Goal: Task Accomplishment & Management: Manage account settings

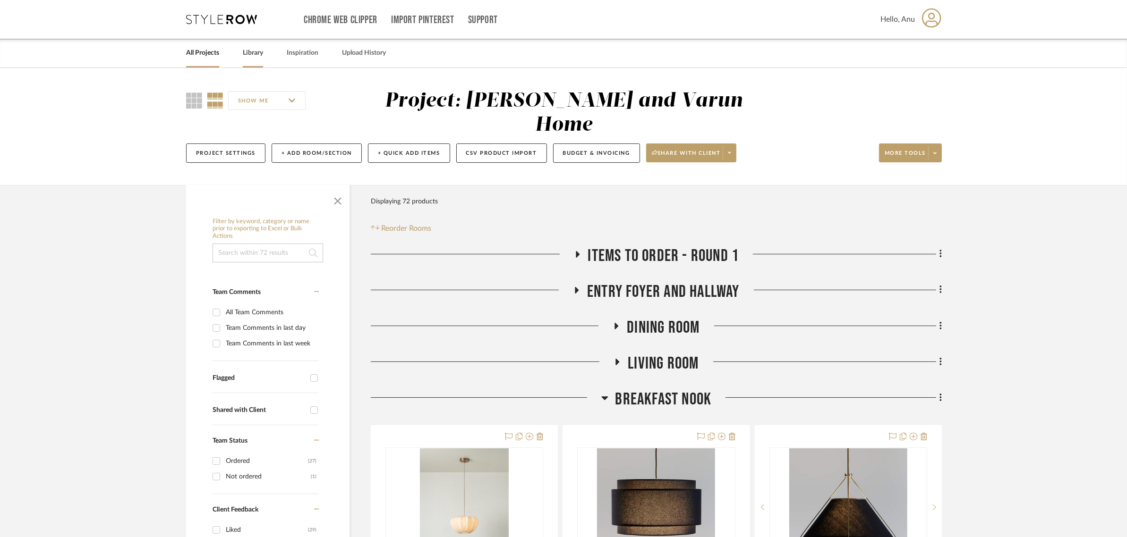
click at [253, 48] on link "Library" at bounding box center [253, 53] width 20 height 13
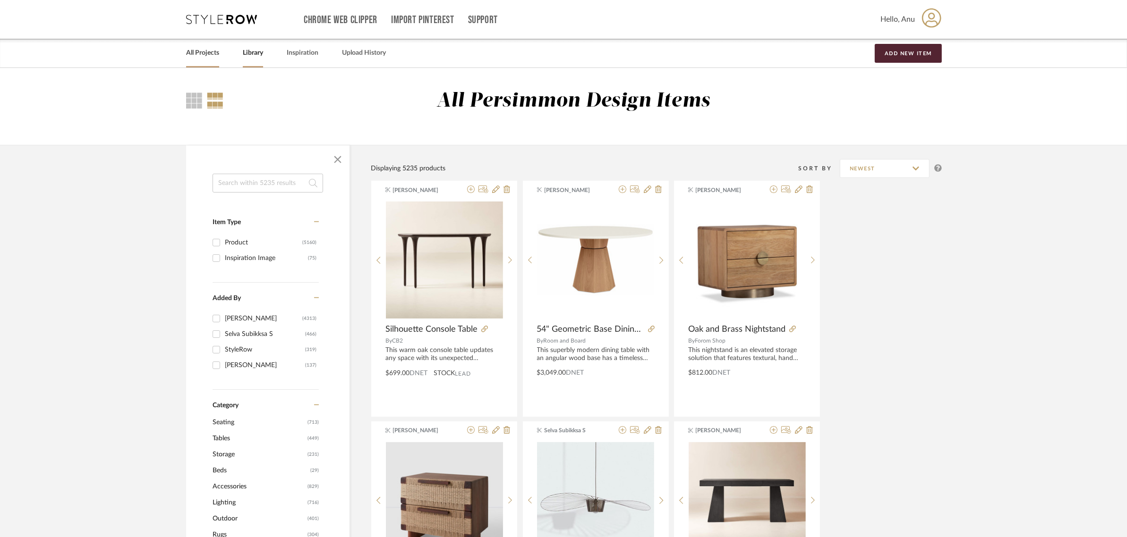
click at [199, 48] on link "All Projects" at bounding box center [202, 53] width 33 height 13
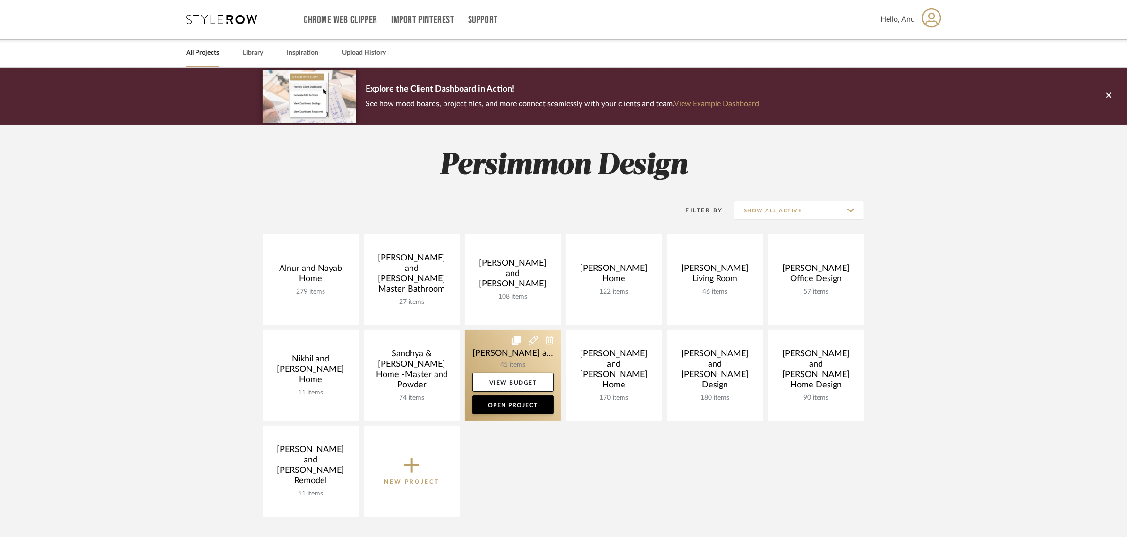
click at [489, 350] on link at bounding box center [513, 375] width 96 height 91
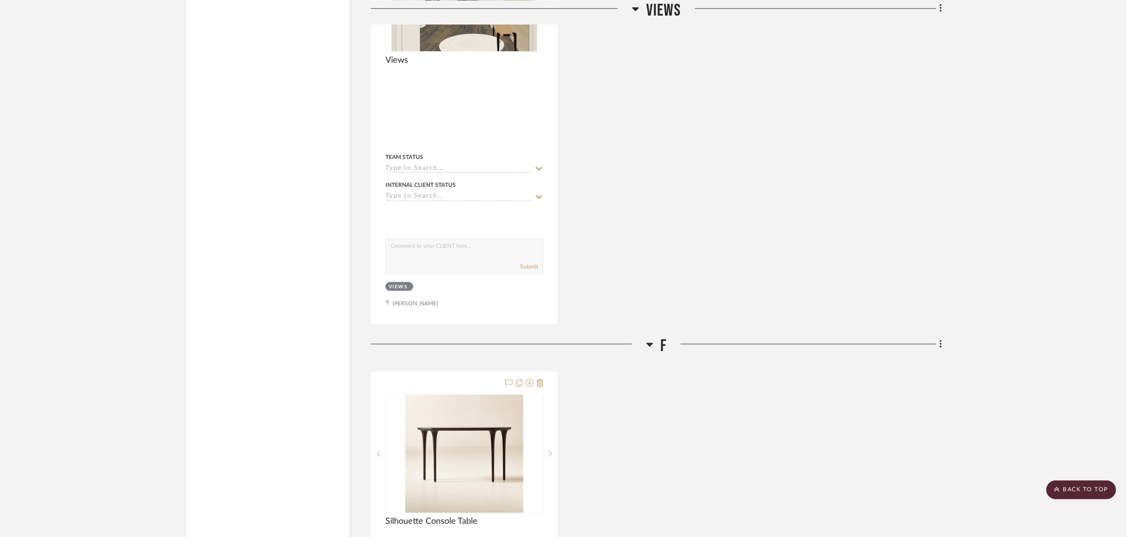
scroll to position [2066, 0]
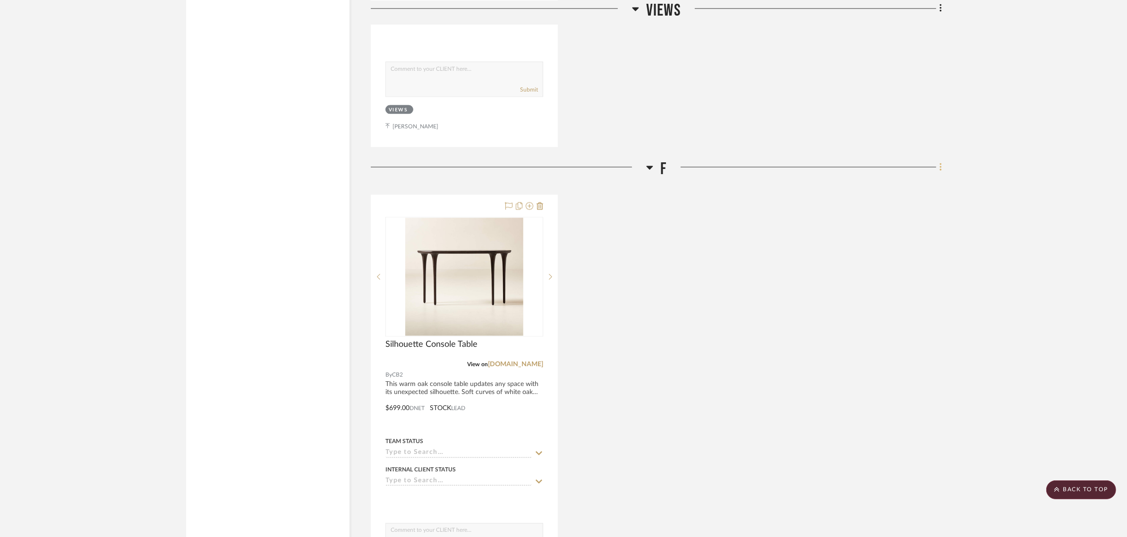
click at [940, 162] on icon at bounding box center [940, 167] width 3 height 10
click at [879, 334] on button "Delete Room" at bounding box center [897, 330] width 89 height 24
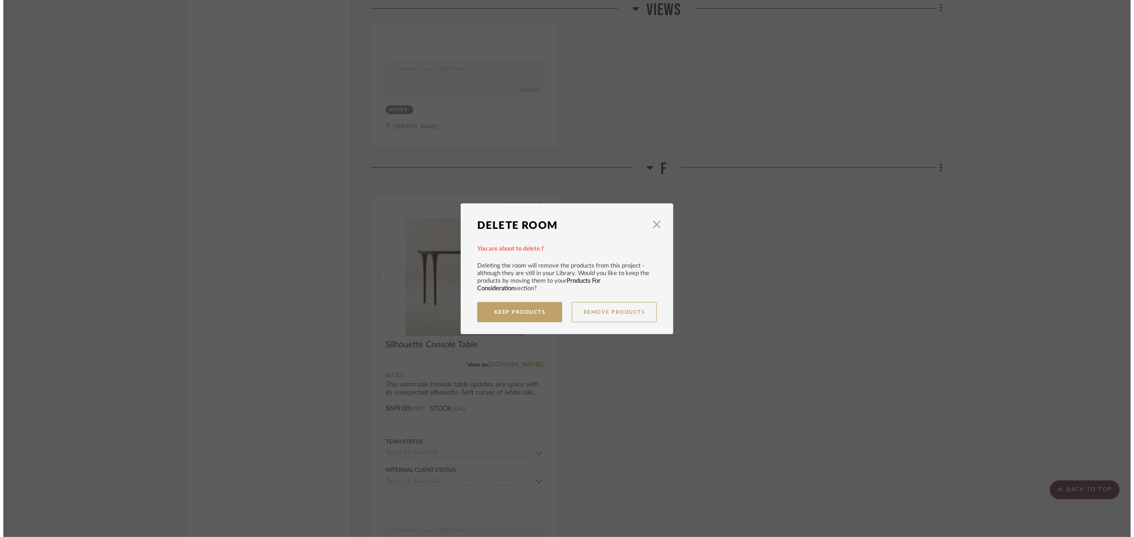
scroll to position [0, 0]
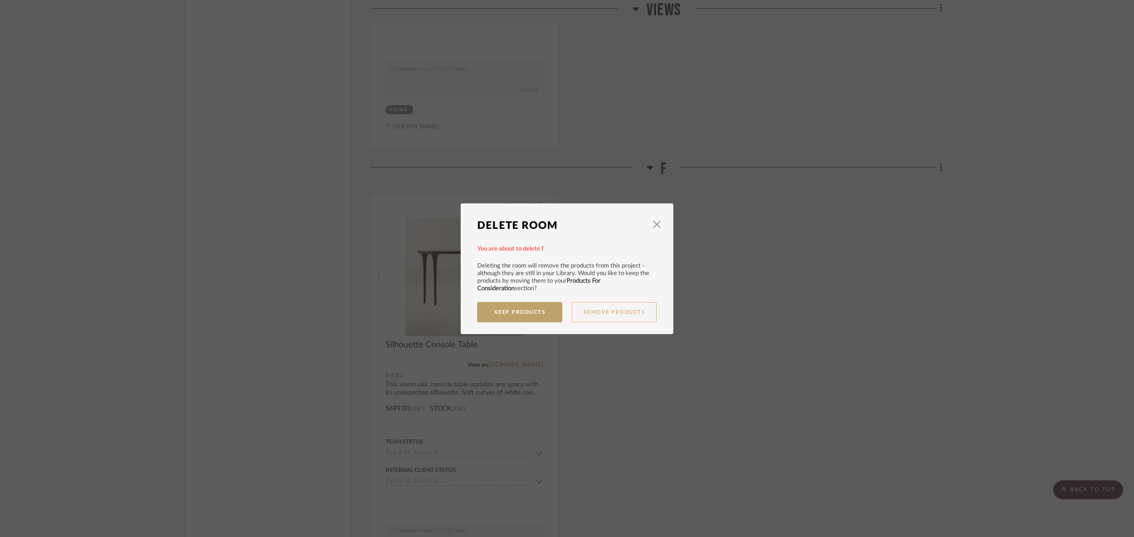
click at [594, 313] on button "Remove Products" at bounding box center [613, 312] width 85 height 20
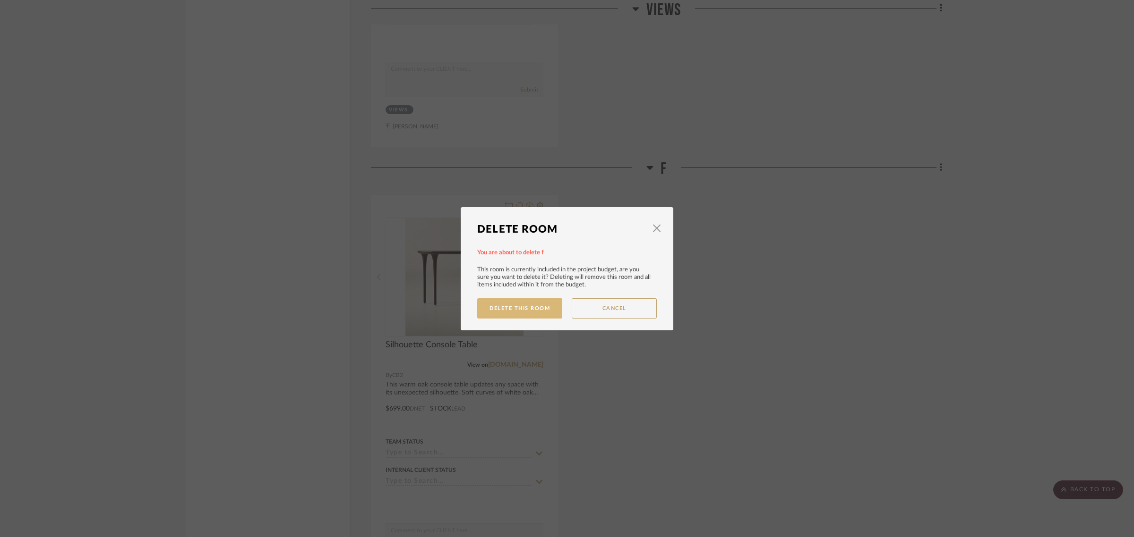
click at [525, 309] on button "Delete This Room" at bounding box center [519, 308] width 85 height 20
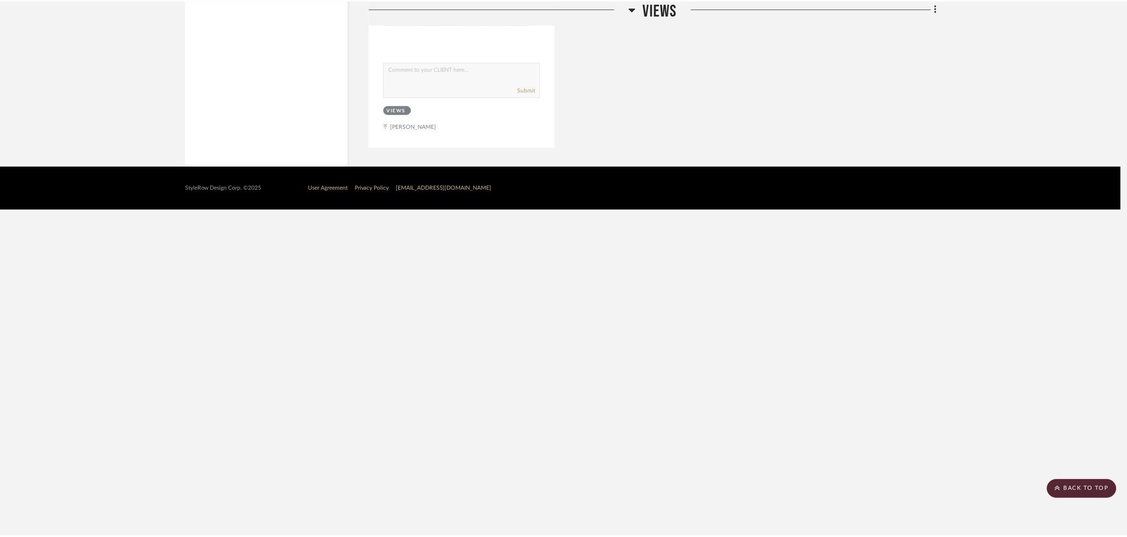
scroll to position [1714, 0]
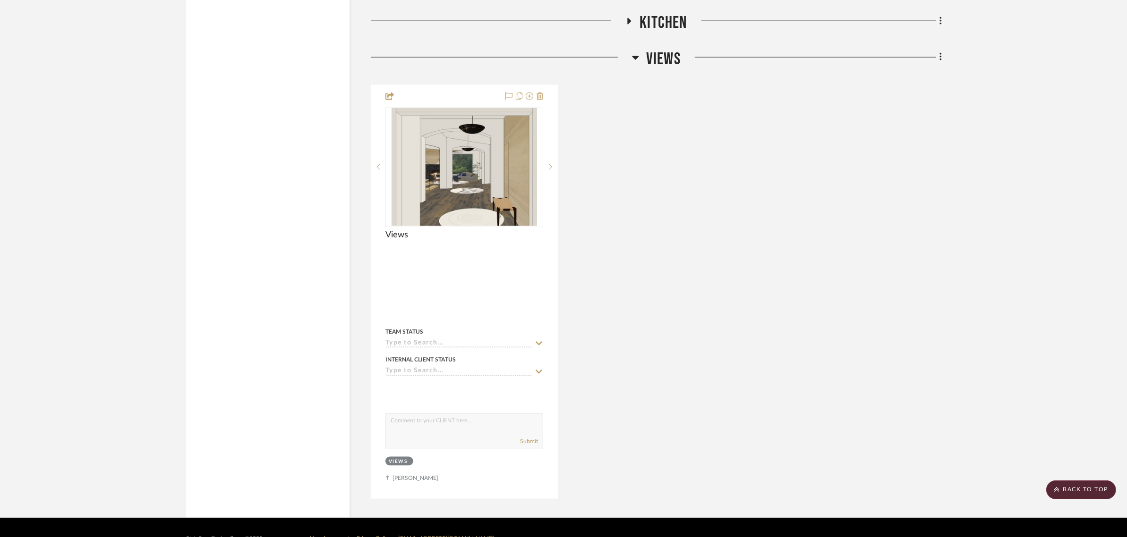
click at [679, 304] on div "Views By Unknown Team Status Internal Client Status client Comments: Submit Vie…" at bounding box center [656, 292] width 571 height 414
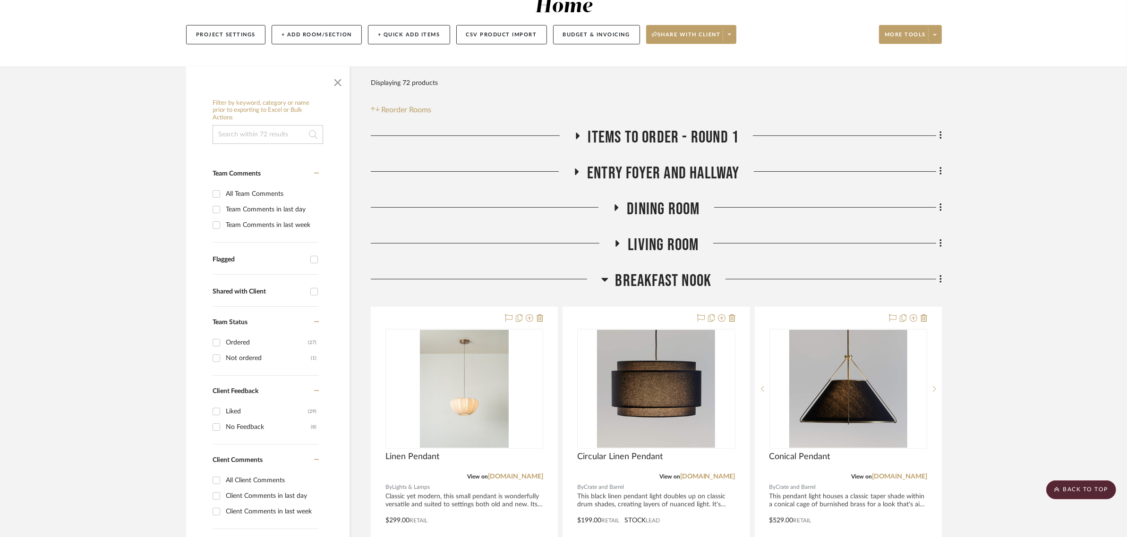
scroll to position [0, 0]
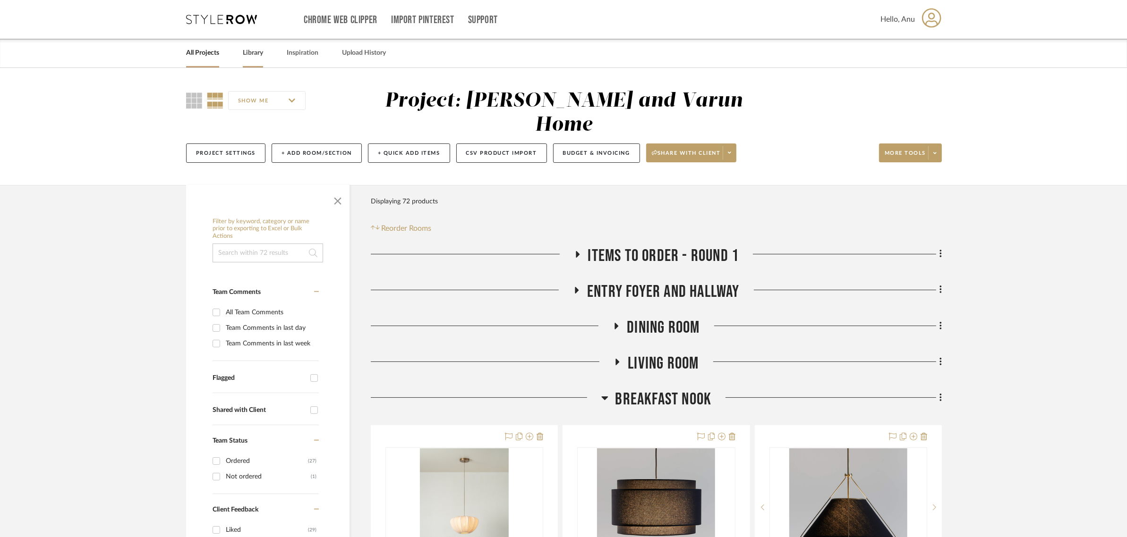
click at [251, 51] on link "Library" at bounding box center [253, 53] width 20 height 13
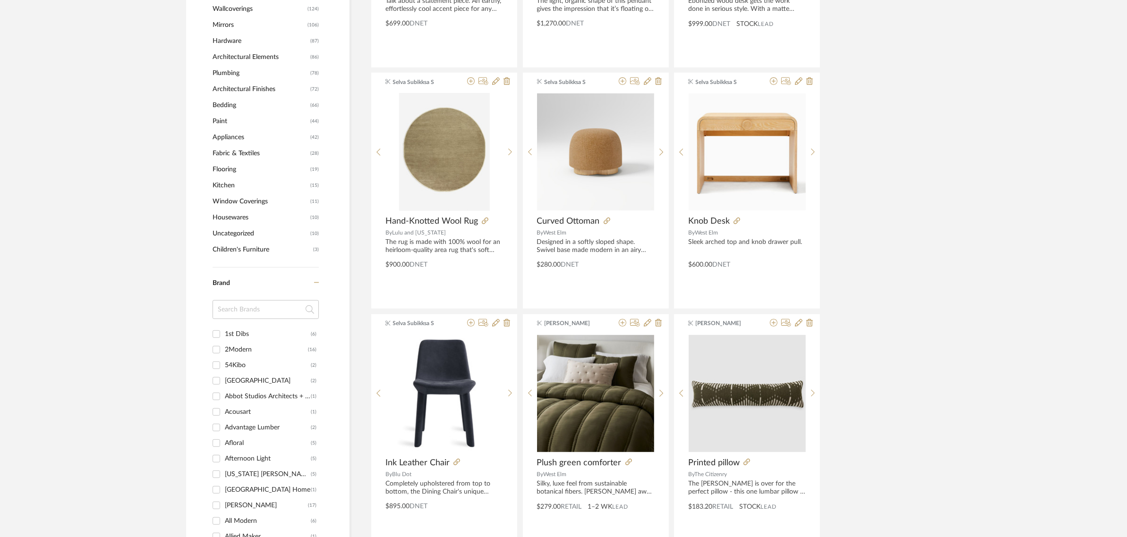
scroll to position [886, 0]
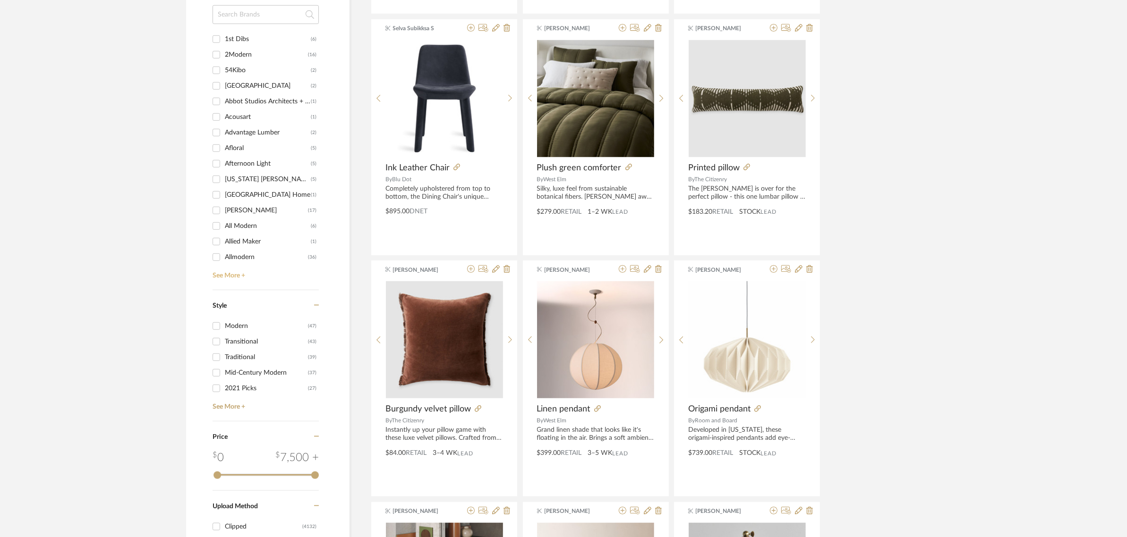
click at [225, 276] on link "See More +" at bounding box center [264, 272] width 109 height 15
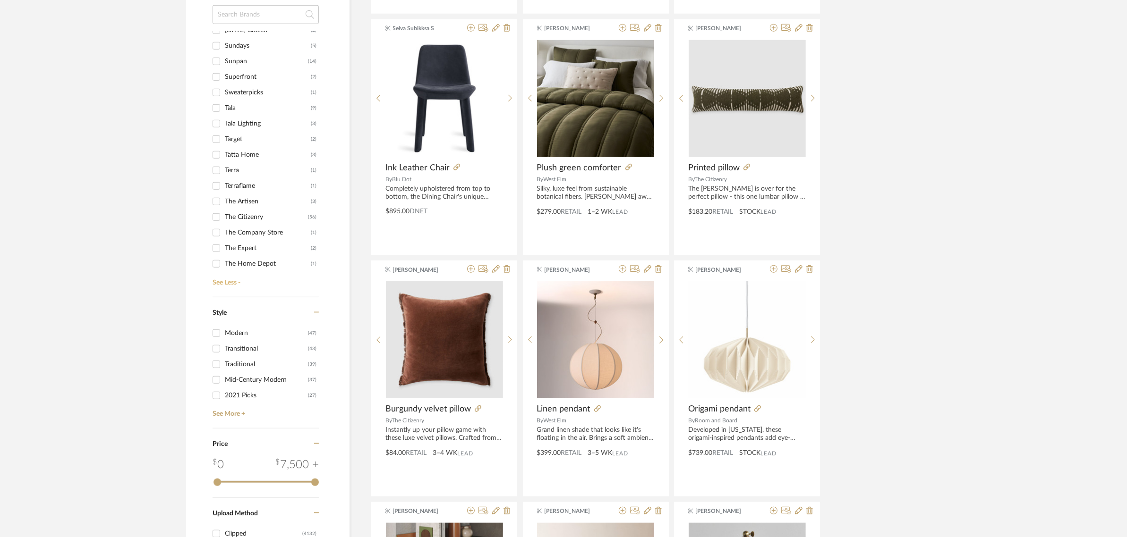
scroll to position [6199, 0]
click at [218, 72] on input "The Citizenry (56)" at bounding box center [216, 74] width 15 height 15
checkbox input "true"
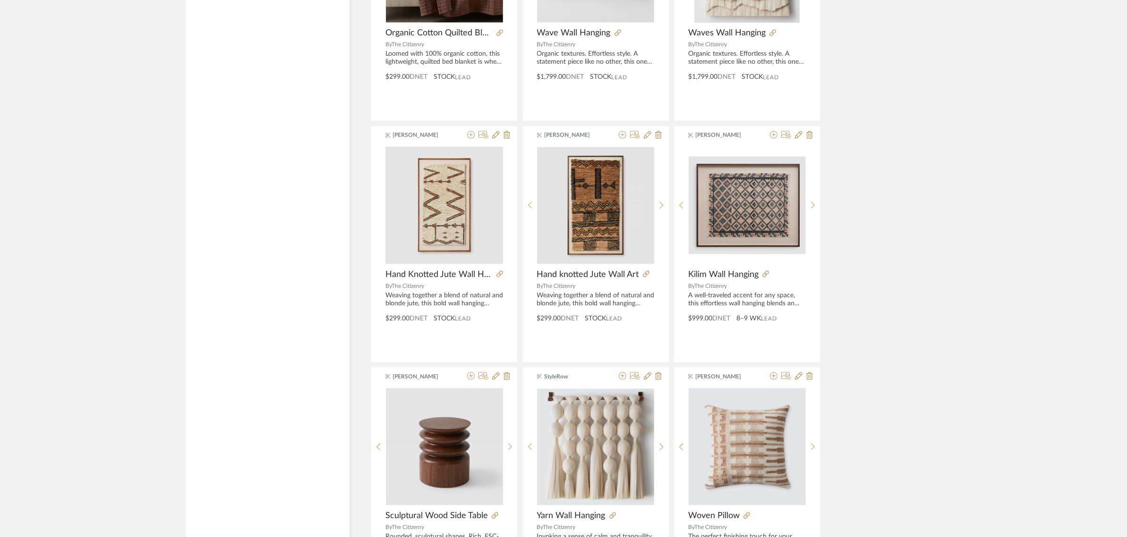
scroll to position [2243, 0]
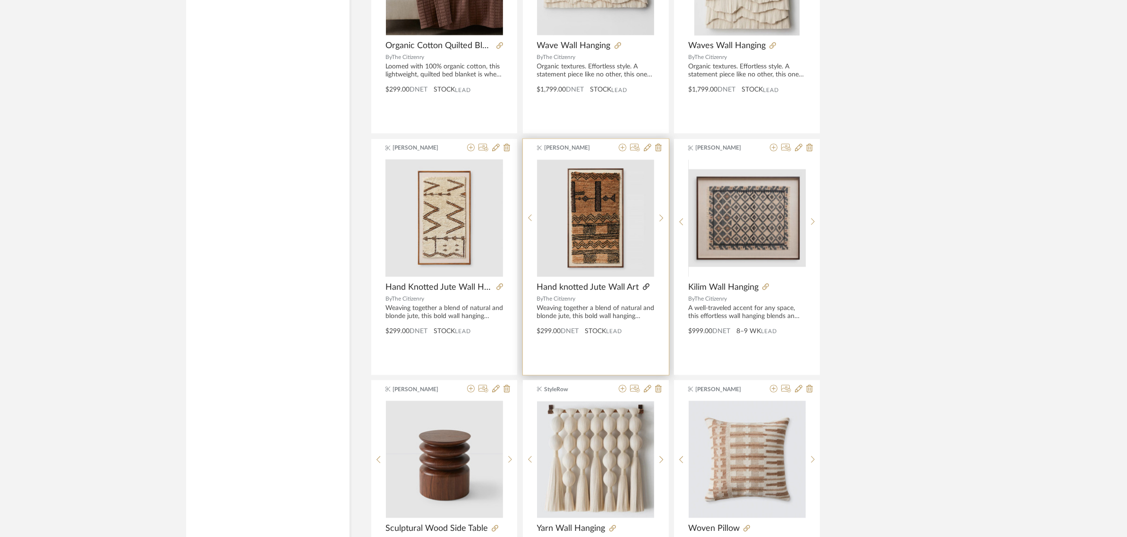
click at [643, 290] on icon at bounding box center [646, 287] width 7 height 7
click at [622, 147] on icon at bounding box center [623, 148] width 8 height 8
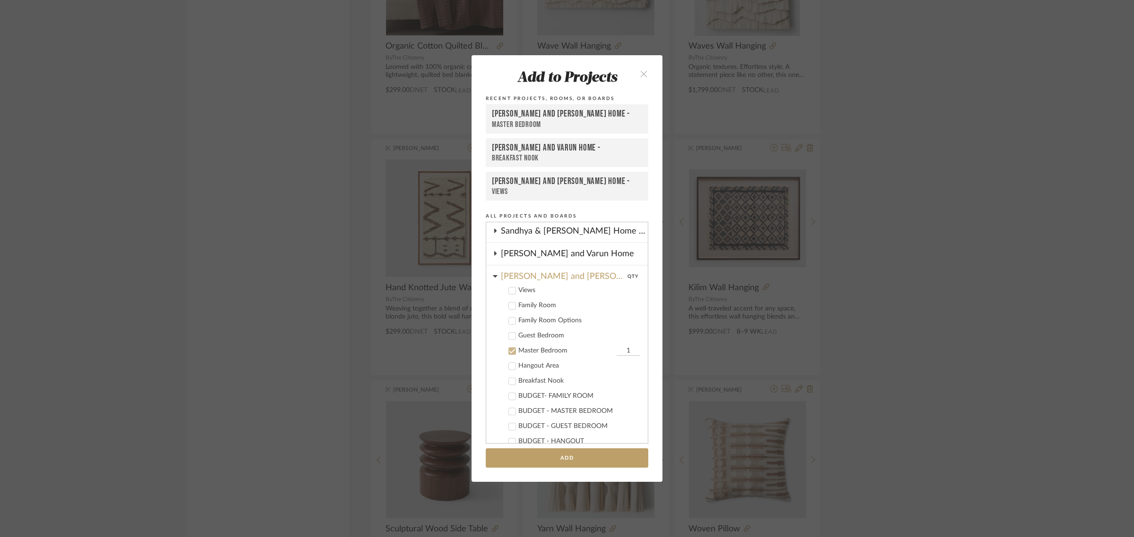
scroll to position [181, 0]
click at [568, 454] on button "Add" at bounding box center [567, 458] width 162 height 19
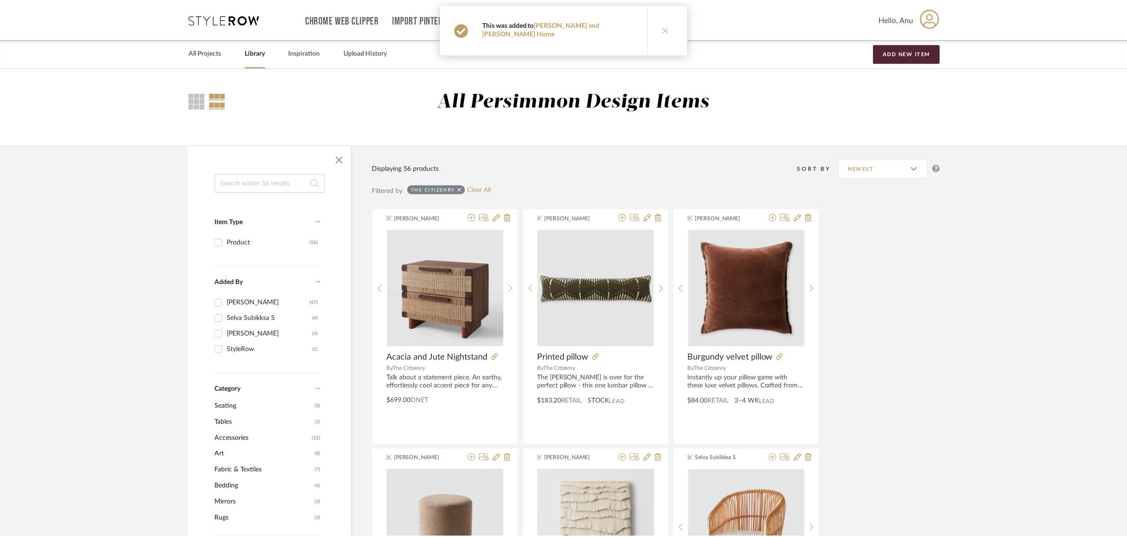
scroll to position [2243, 0]
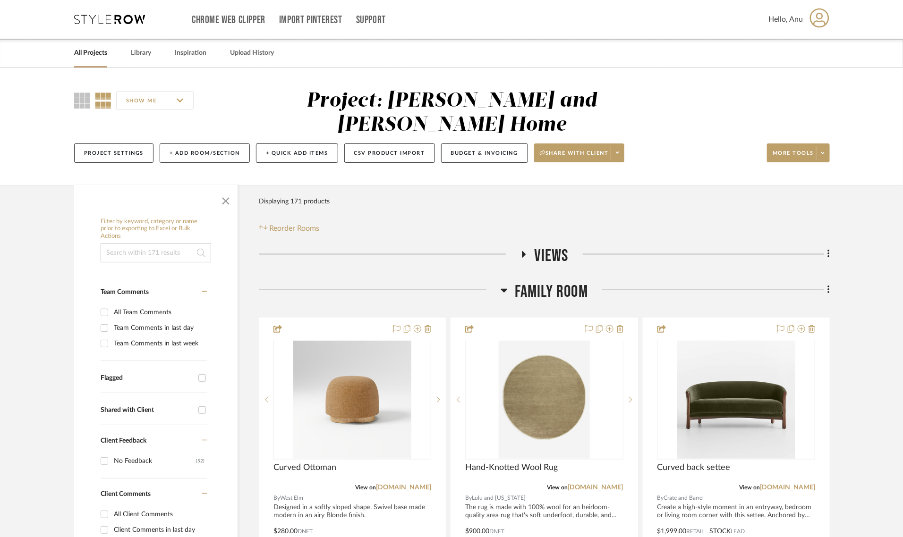
scroll to position [59, 0]
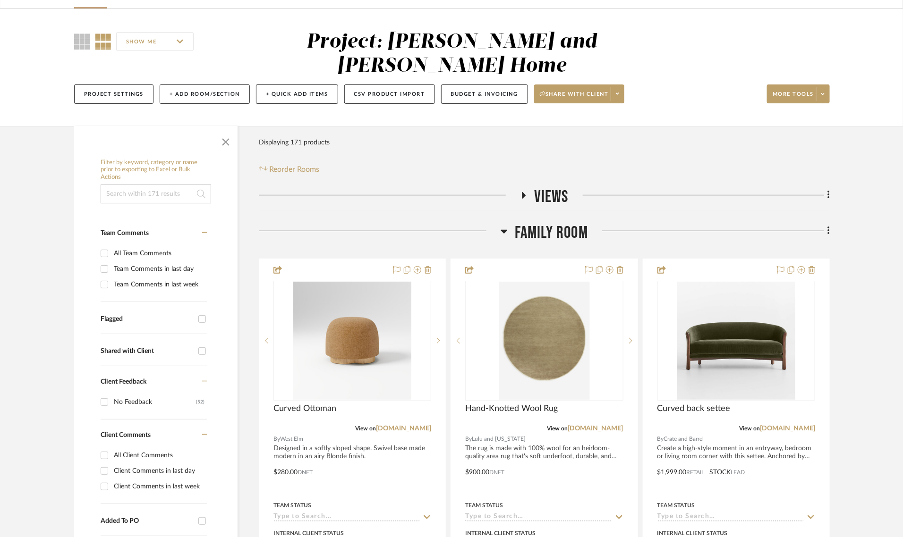
click at [503, 230] on icon at bounding box center [504, 232] width 7 height 4
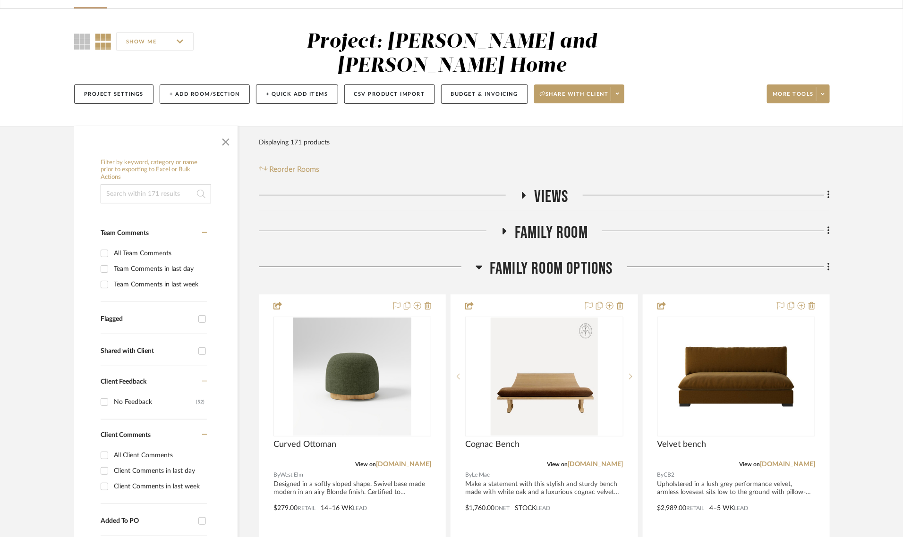
click at [478, 266] on icon at bounding box center [479, 268] width 7 height 4
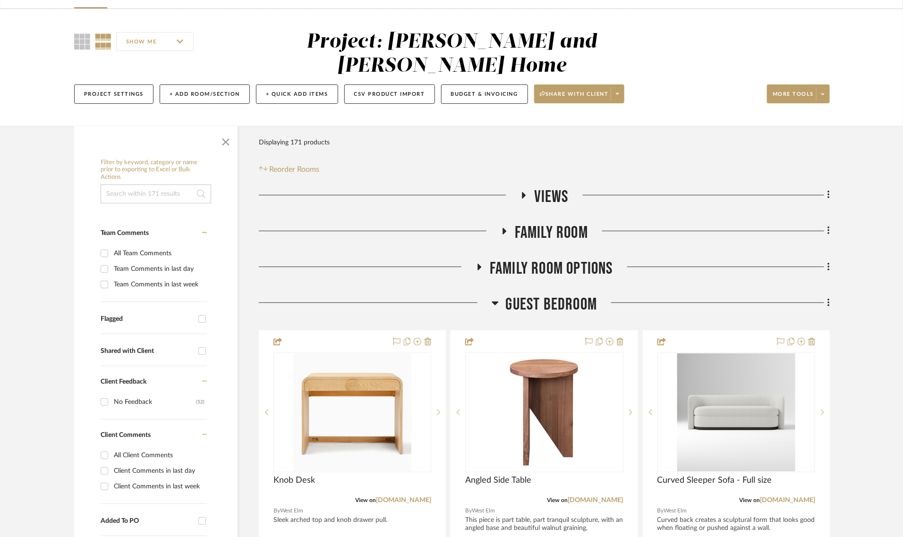
click at [492, 302] on icon at bounding box center [495, 304] width 7 height 4
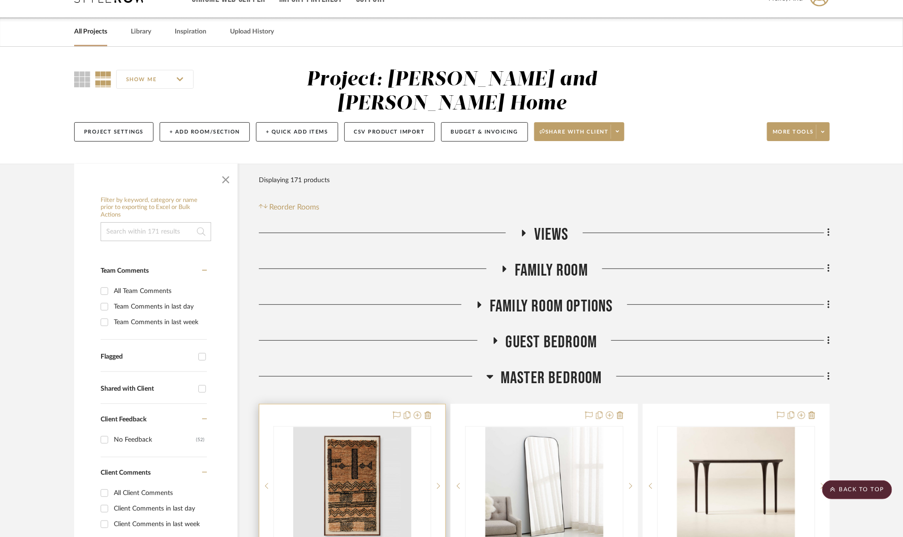
scroll to position [0, 0]
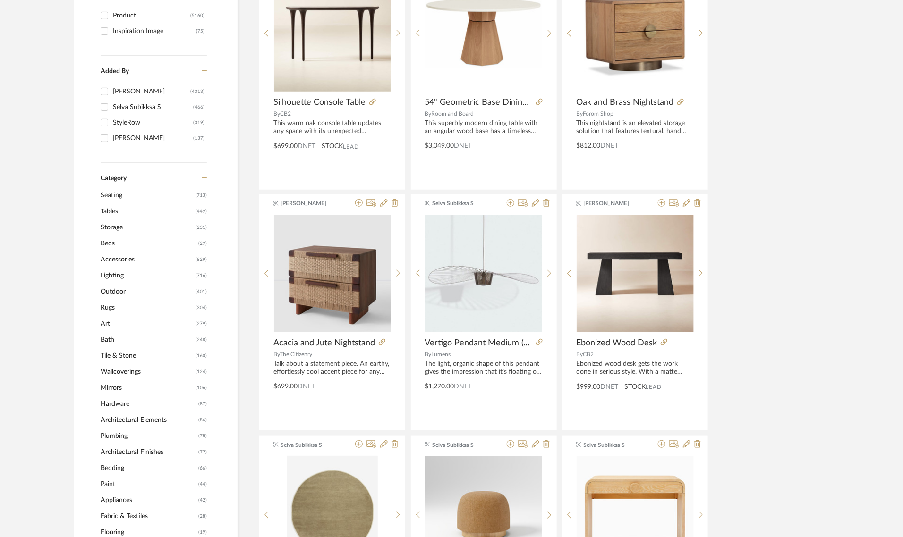
scroll to position [236, 0]
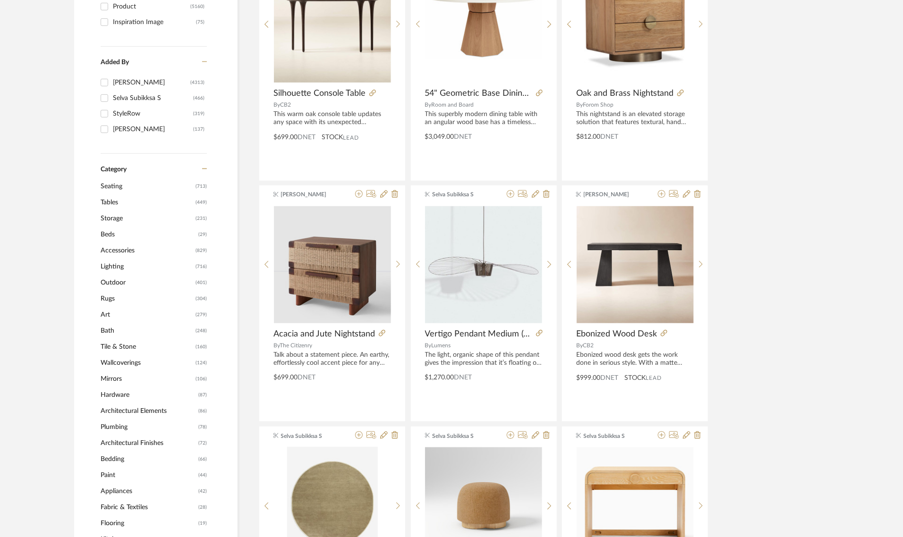
click at [106, 265] on span "Lighting" at bounding box center [147, 267] width 93 height 16
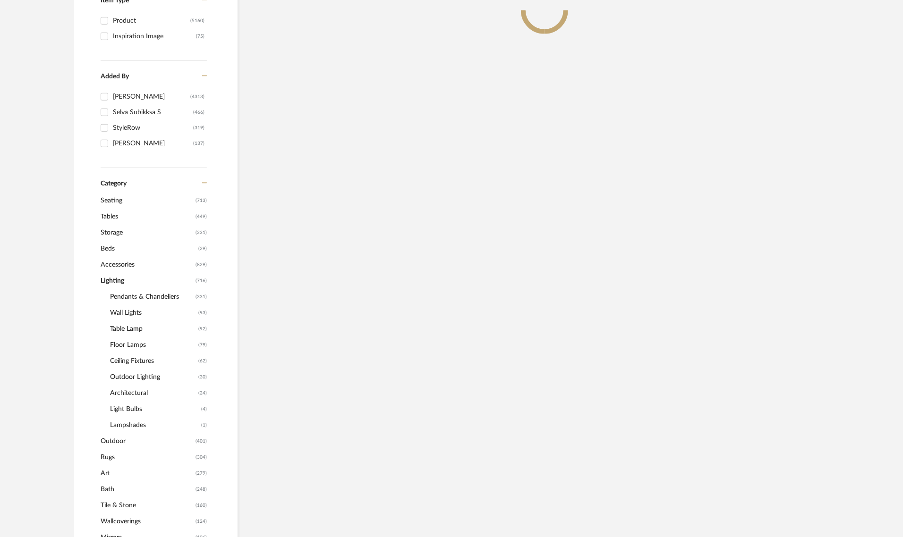
scroll to position [250, 0]
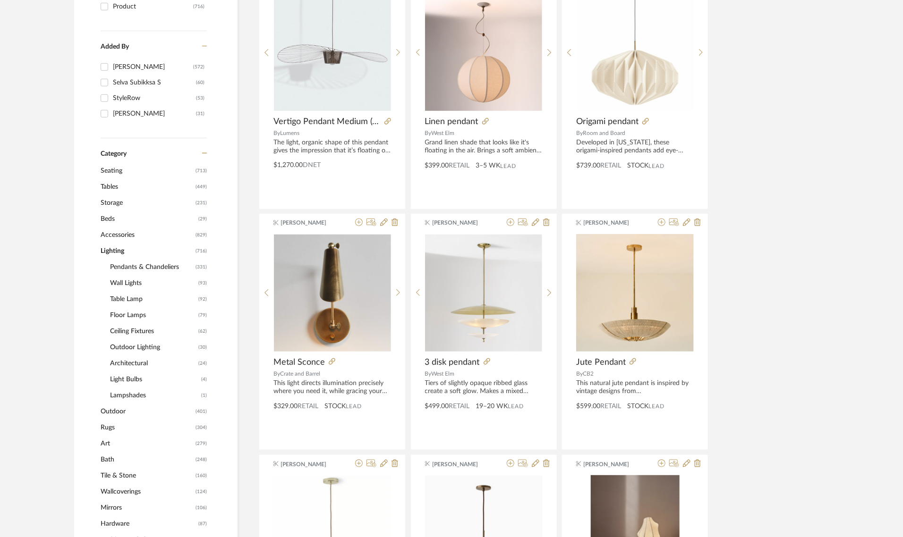
click at [124, 298] on span "Table Lamp" at bounding box center [153, 299] width 86 height 16
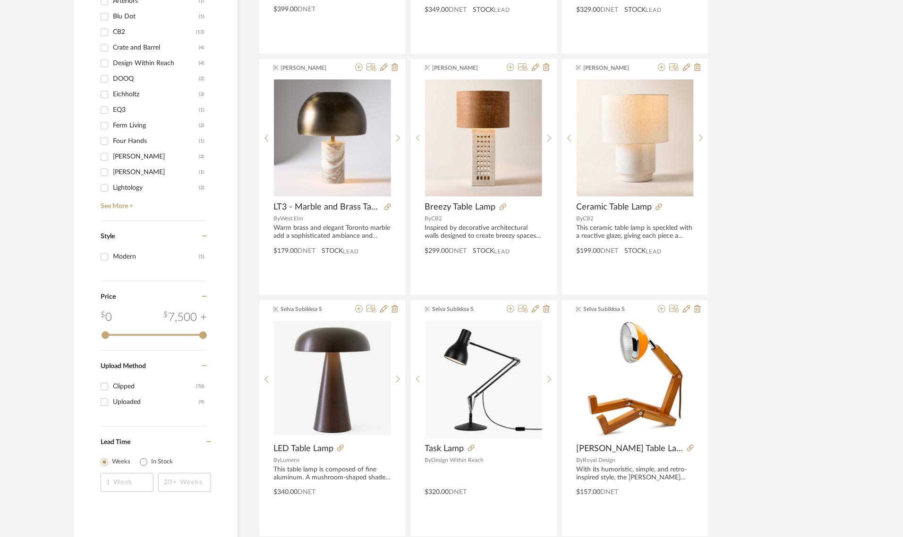
scroll to position [1136, 0]
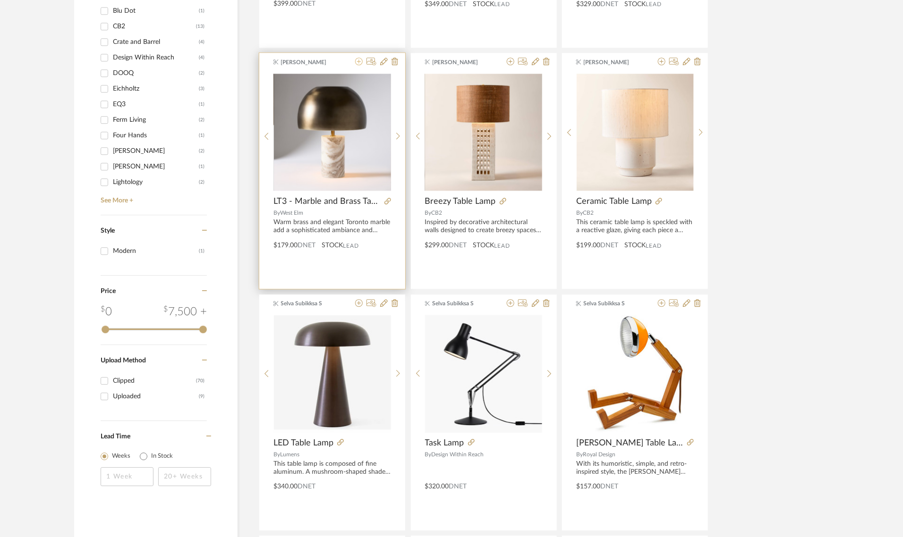
click at [357, 64] on icon at bounding box center [359, 62] width 8 height 8
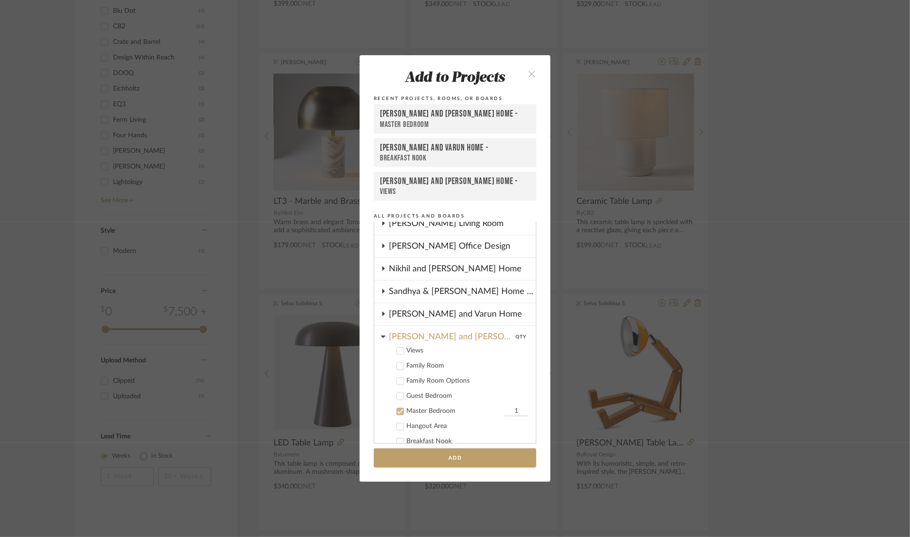
scroll to position [240, 0]
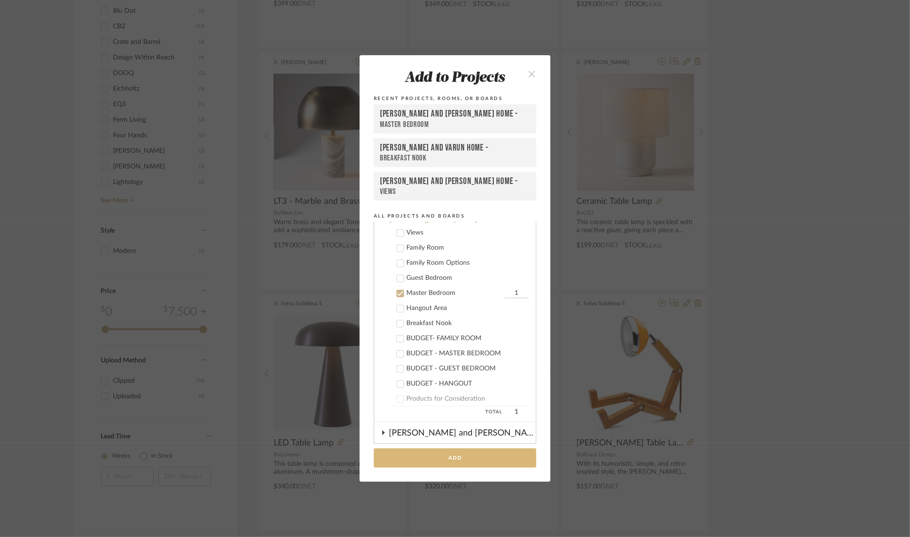
click at [426, 459] on button "Add" at bounding box center [455, 458] width 162 height 19
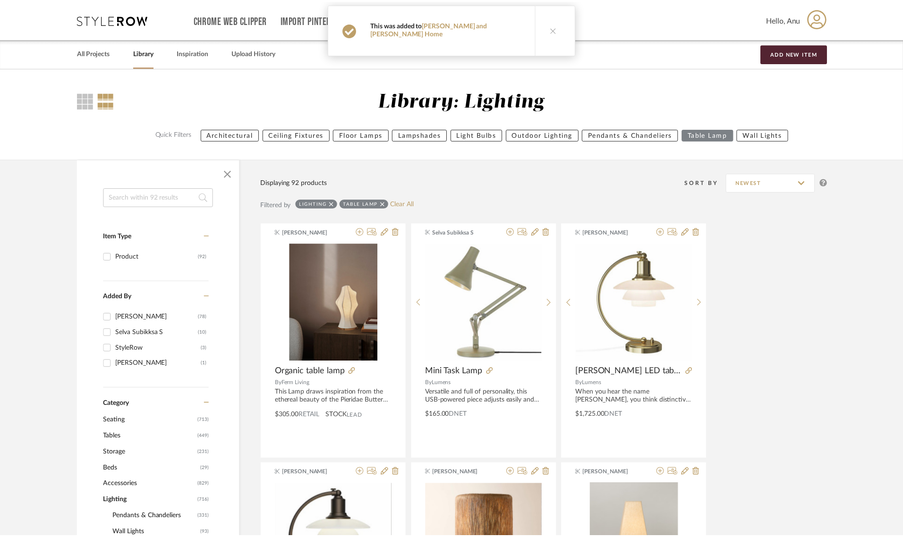
scroll to position [1136, 0]
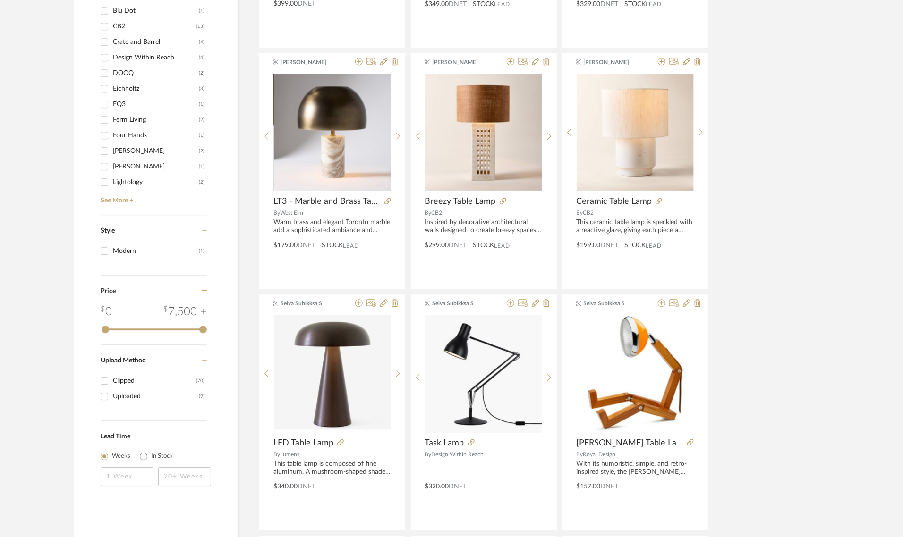
click at [797, 281] on div "Divya Ashok Organic table lamp By Ferm Living This Lamp draws inspiration from …" at bounding box center [544, 534] width 571 height 2894
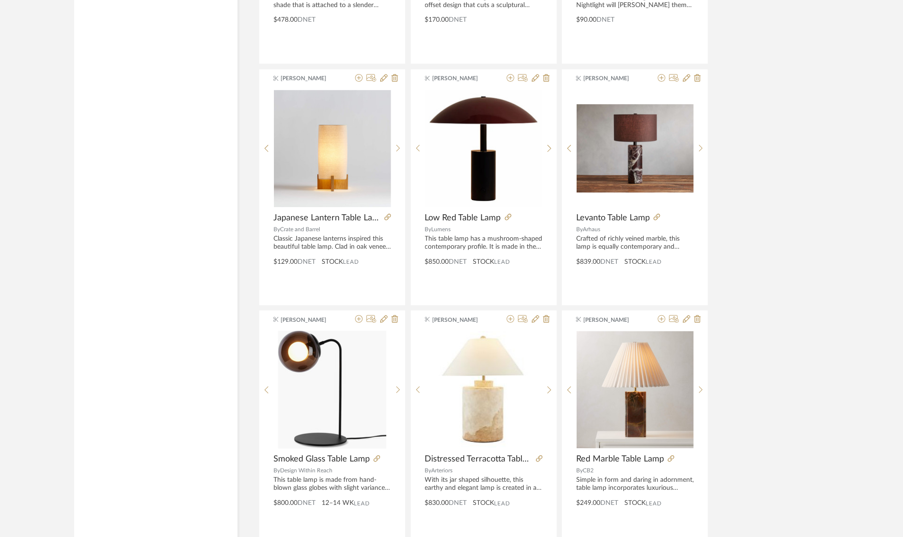
scroll to position [1490, 0]
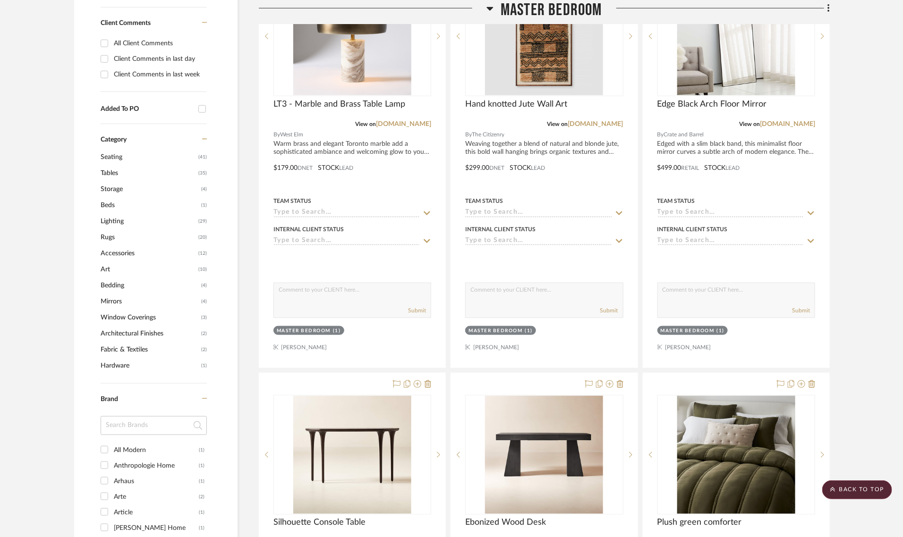
scroll to position [472, 0]
